Goal: Information Seeking & Learning: Learn about a topic

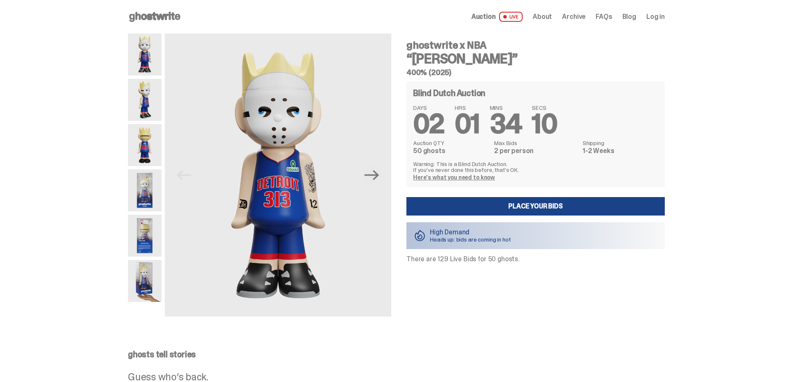
click at [141, 13] on icon at bounding box center [155, 16] width 54 height 13
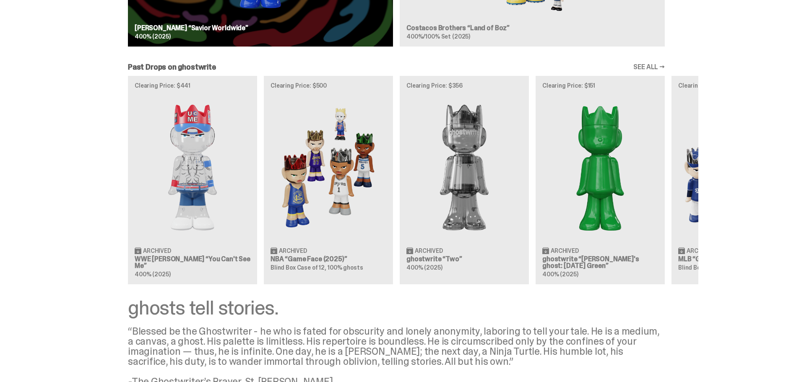
scroll to position [863, 0]
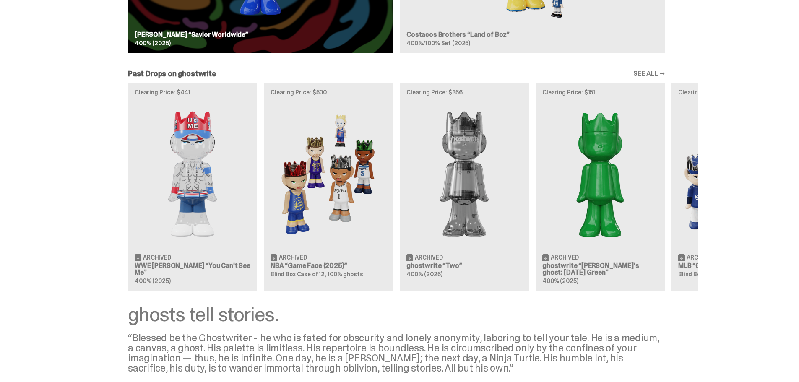
click at [201, 191] on div "Clearing Price: $441 Archived WWE [PERSON_NAME] “You Can't See Me” 400% (2025) …" at bounding box center [396, 187] width 604 height 208
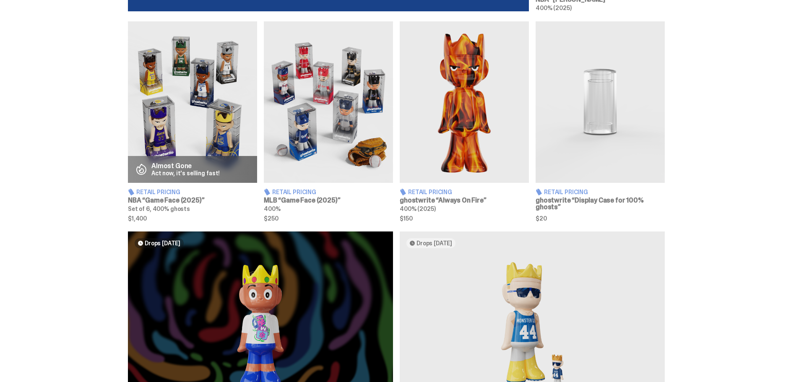
scroll to position [546, 0]
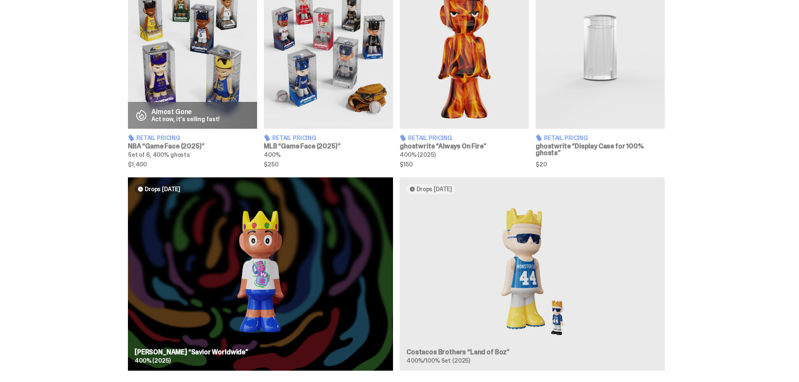
click at [198, 40] on img at bounding box center [192, 48] width 129 height 162
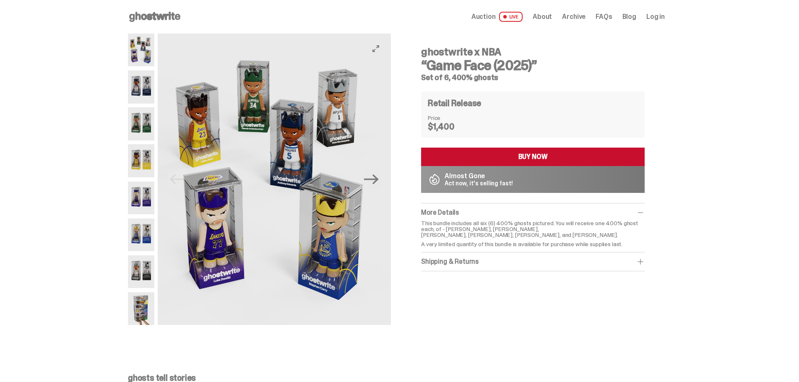
click at [197, 130] on img at bounding box center [274, 180] width 233 height 292
click at [138, 167] on img at bounding box center [141, 160] width 26 height 33
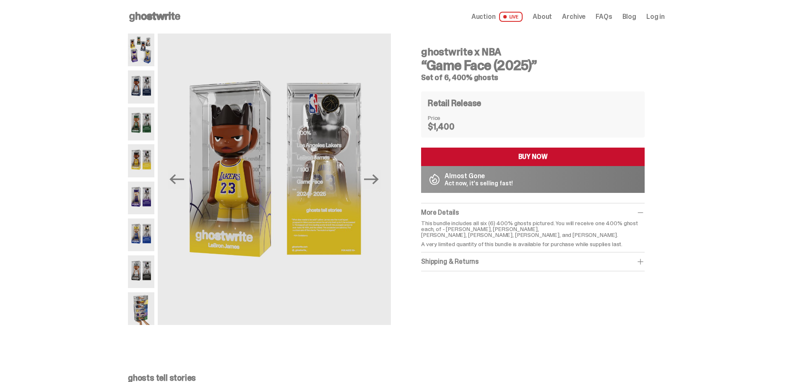
click at [140, 190] on img at bounding box center [141, 198] width 26 height 33
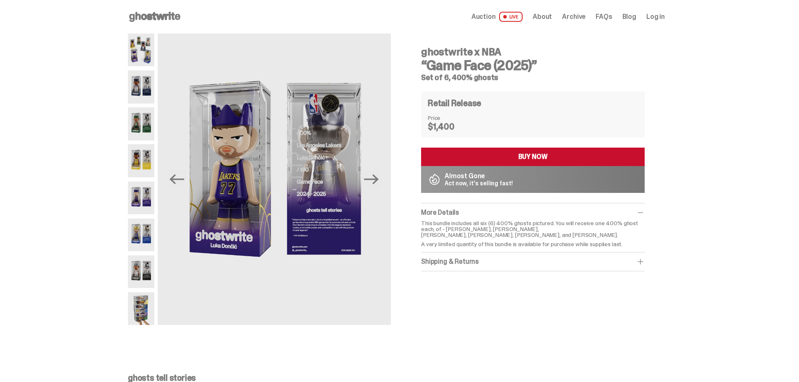
click at [146, 230] on img at bounding box center [141, 235] width 26 height 33
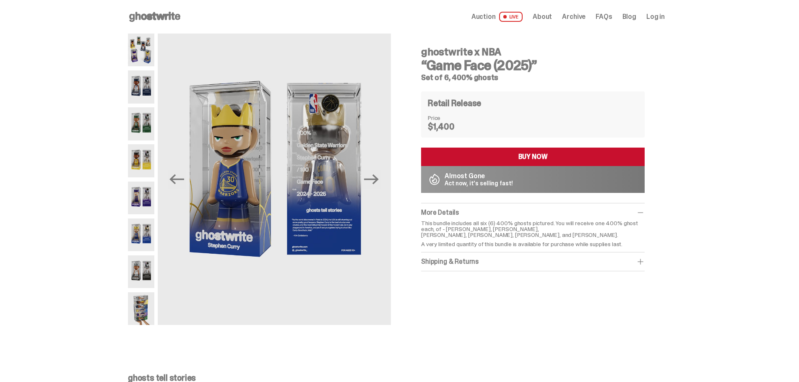
click at [148, 264] on img at bounding box center [141, 272] width 26 height 33
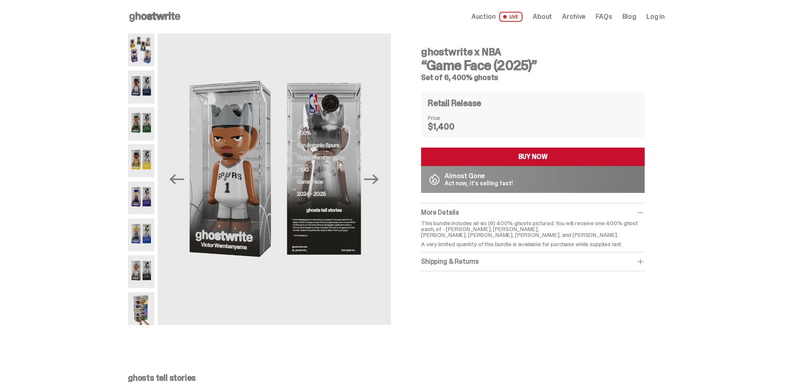
click at [148, 305] on img at bounding box center [141, 308] width 26 height 33
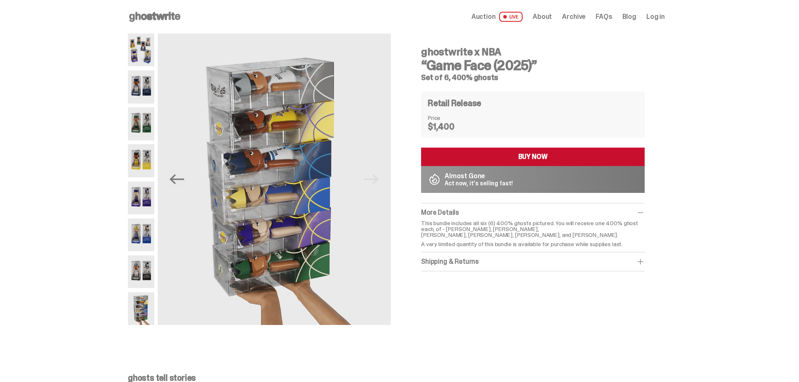
click at [146, 119] on img at bounding box center [141, 123] width 26 height 33
